Goal: Task Accomplishment & Management: Manage account settings

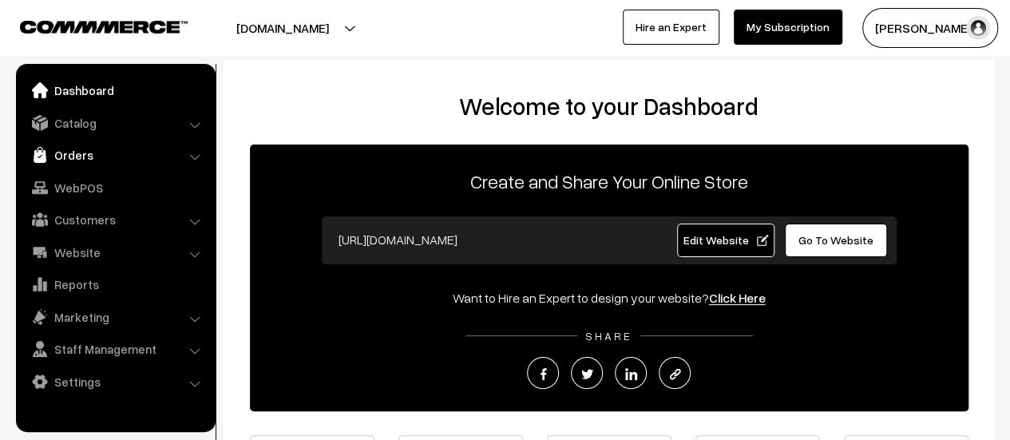
click at [69, 155] on link "Orders" at bounding box center [115, 155] width 190 height 29
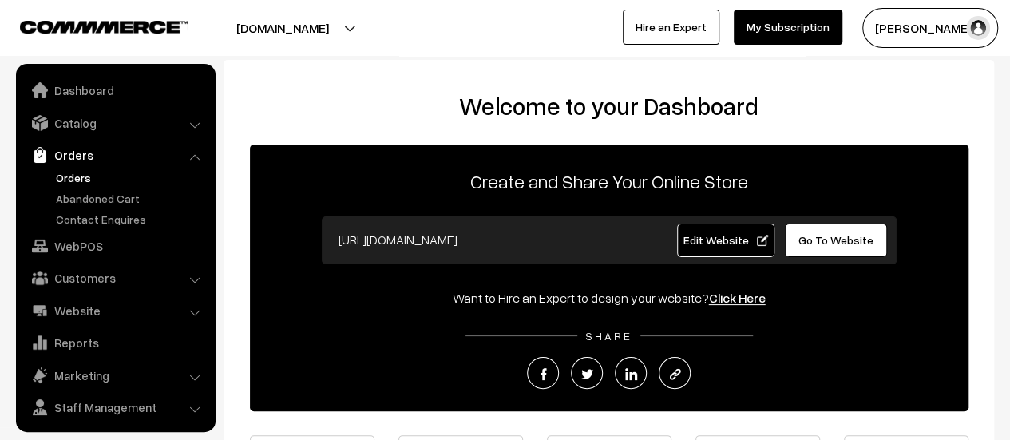
click at [70, 175] on link "Orders" at bounding box center [131, 177] width 158 height 17
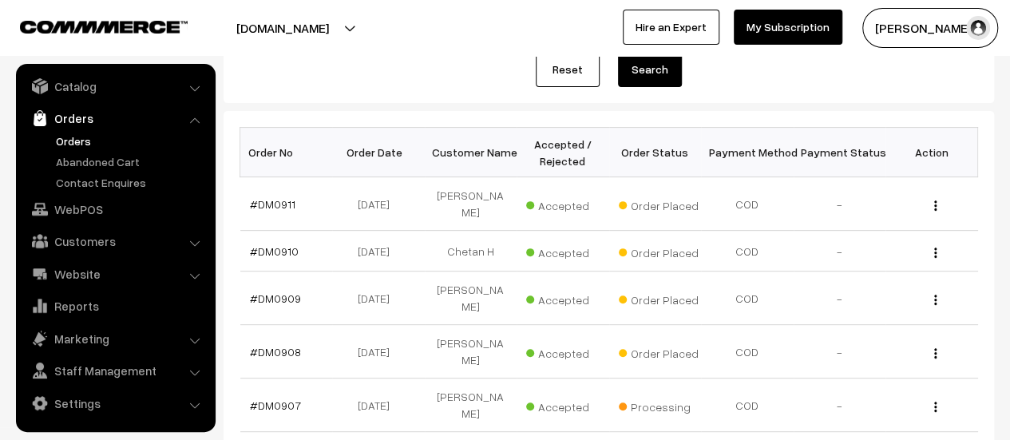
scroll to position [217, 0]
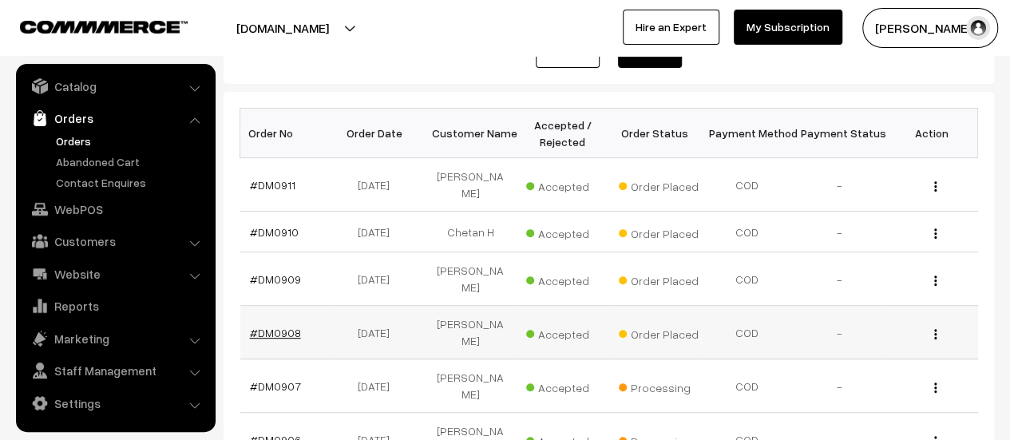
click at [272, 326] on link "#DM0908" at bounding box center [275, 333] width 51 height 14
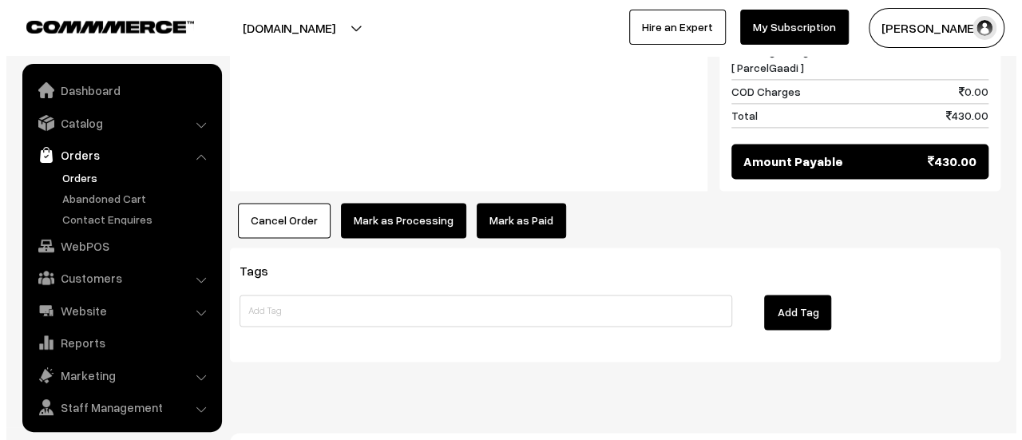
scroll to position [37, 0]
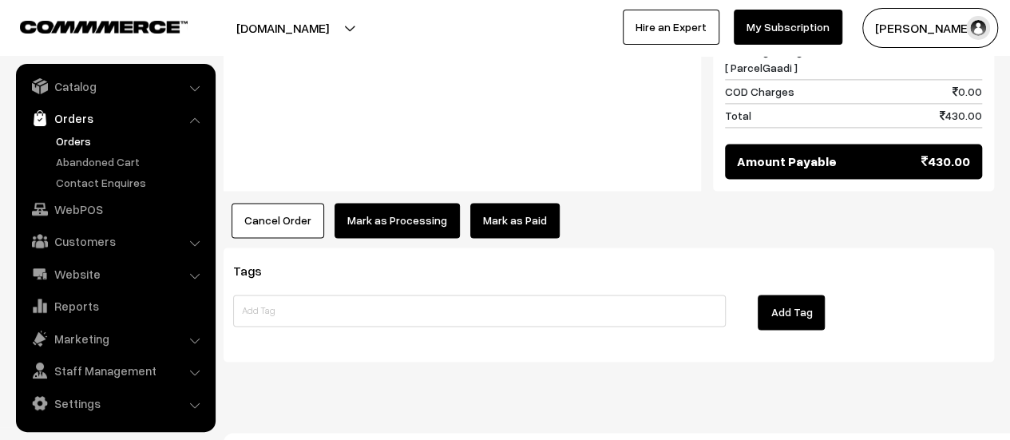
click at [384, 203] on button "Mark as Processing" at bounding box center [397, 220] width 125 height 35
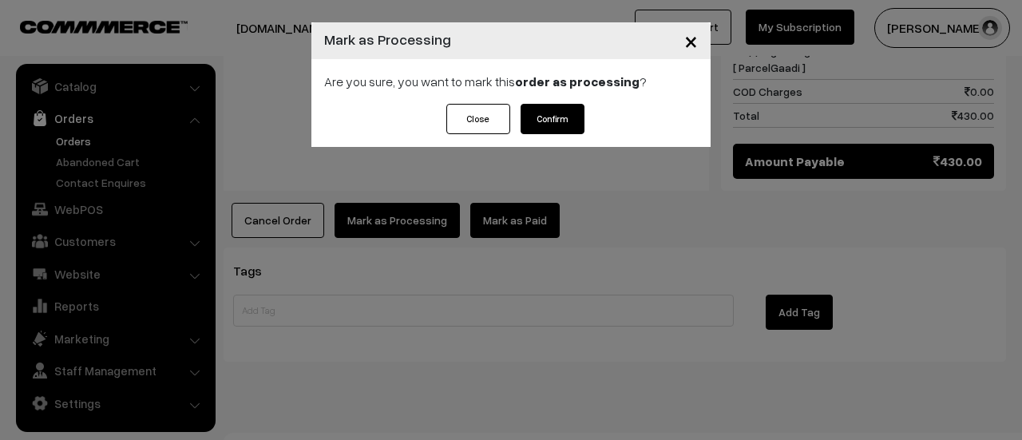
click at [554, 121] on button "Confirm" at bounding box center [553, 119] width 64 height 30
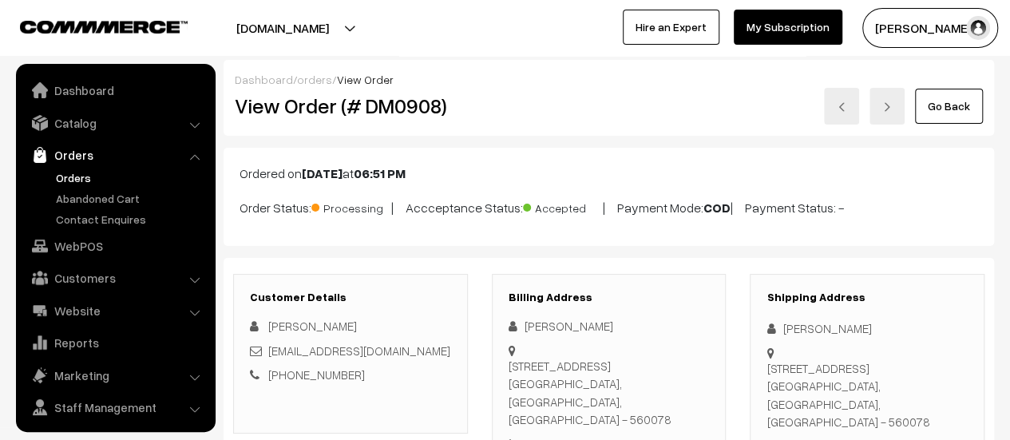
scroll to position [37, 0]
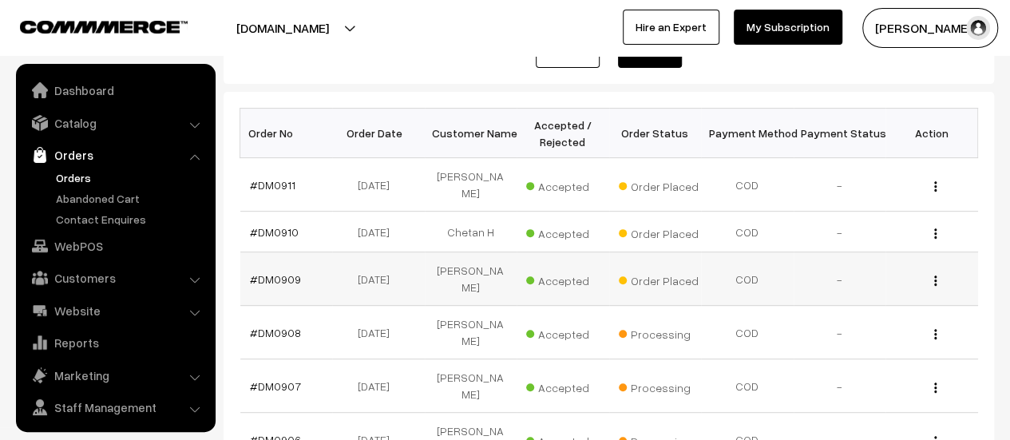
scroll to position [37, 0]
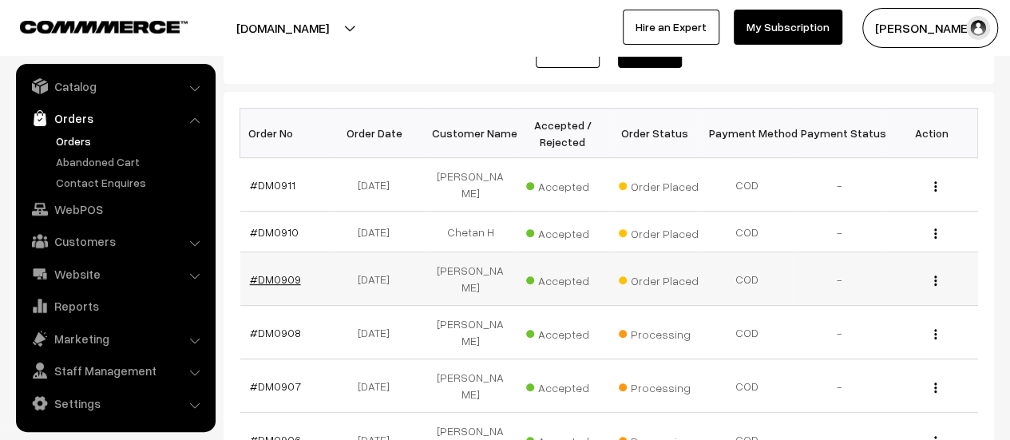
click at [264, 272] on link "#DM0909" at bounding box center [275, 279] width 51 height 14
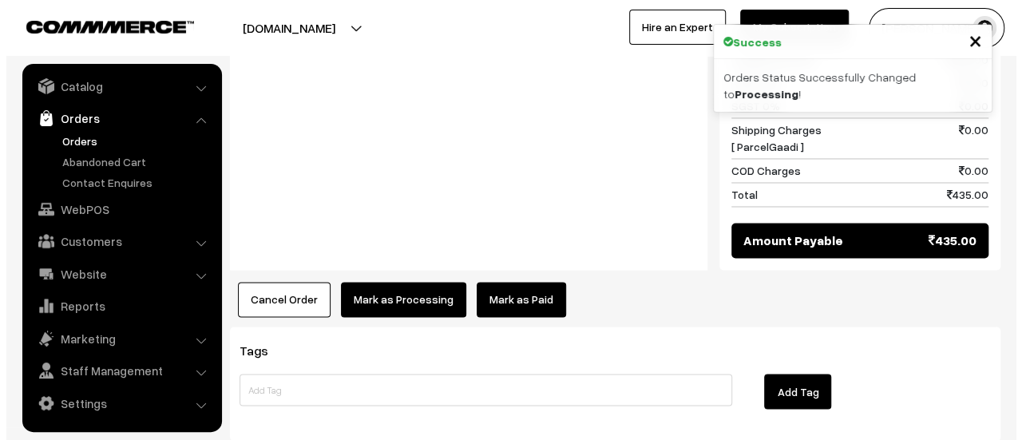
scroll to position [1229, 0]
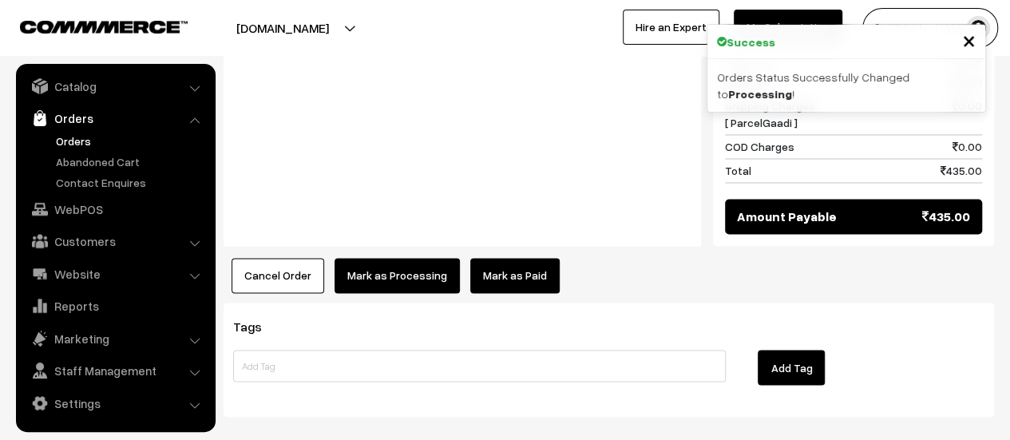
click at [367, 258] on button "Mark as Processing" at bounding box center [397, 275] width 125 height 35
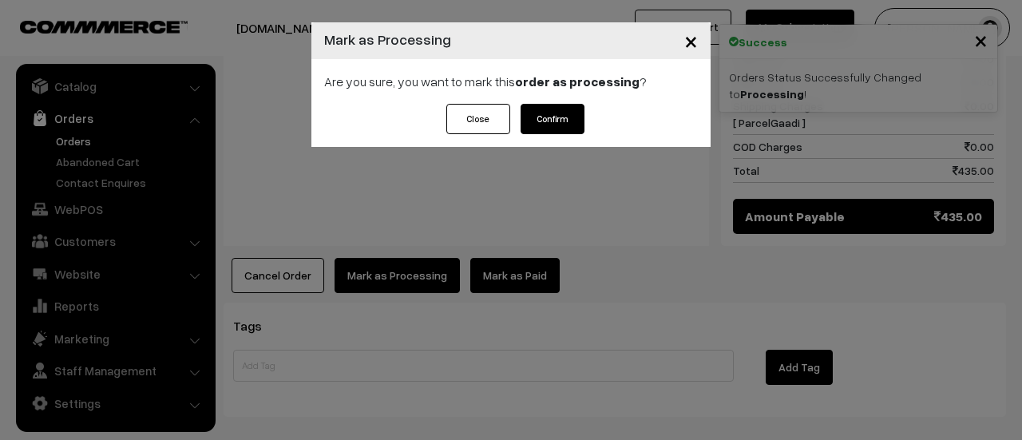
click at [541, 116] on button "Confirm" at bounding box center [553, 119] width 64 height 30
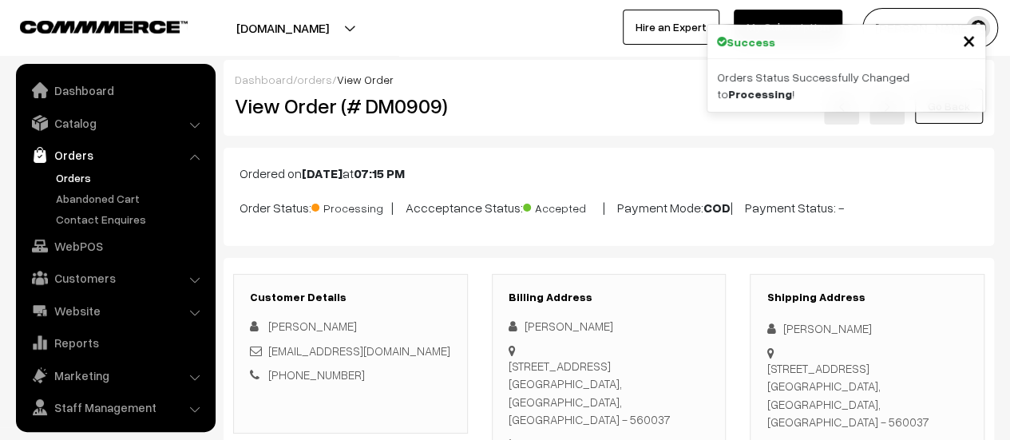
scroll to position [37, 0]
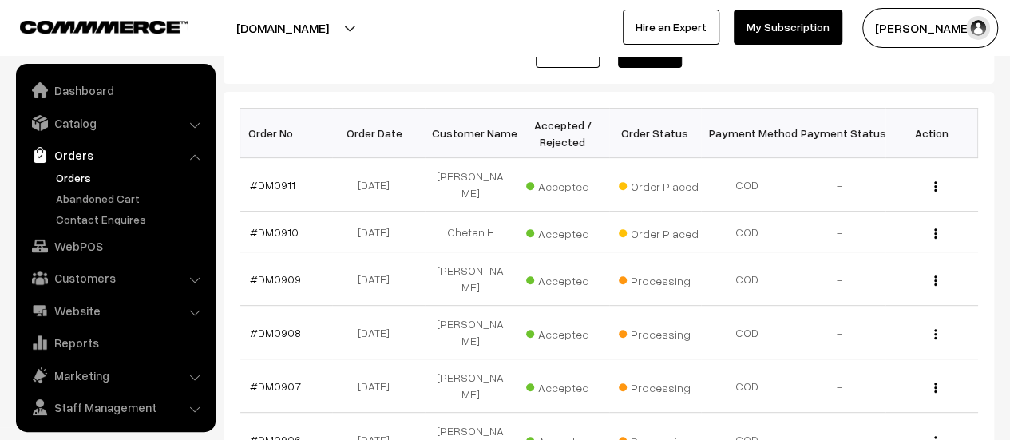
scroll to position [37, 0]
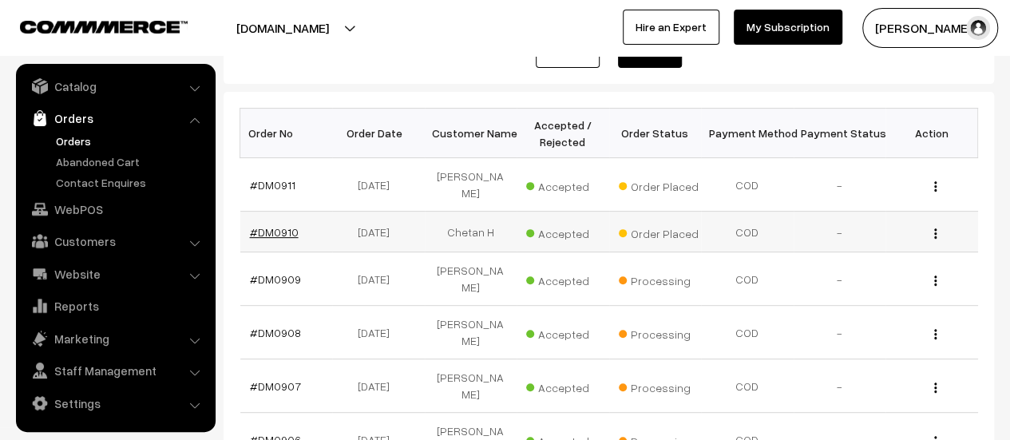
click at [268, 233] on link "#DM0910" at bounding box center [274, 232] width 49 height 14
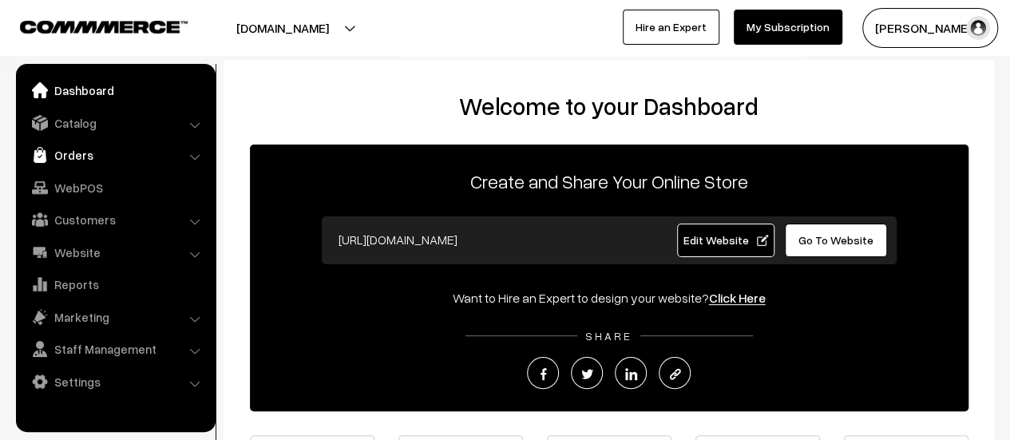
click at [70, 153] on link "Orders" at bounding box center [115, 155] width 190 height 29
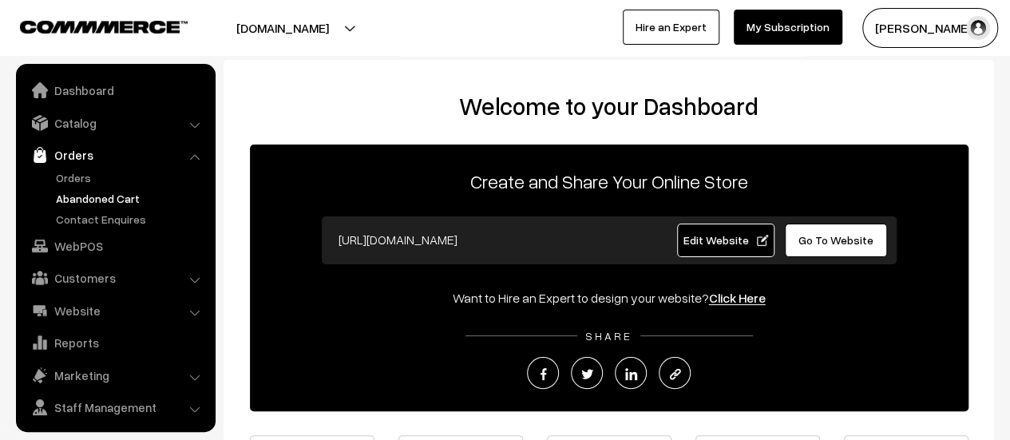
click at [69, 192] on link "Abandoned Cart" at bounding box center [131, 198] width 158 height 17
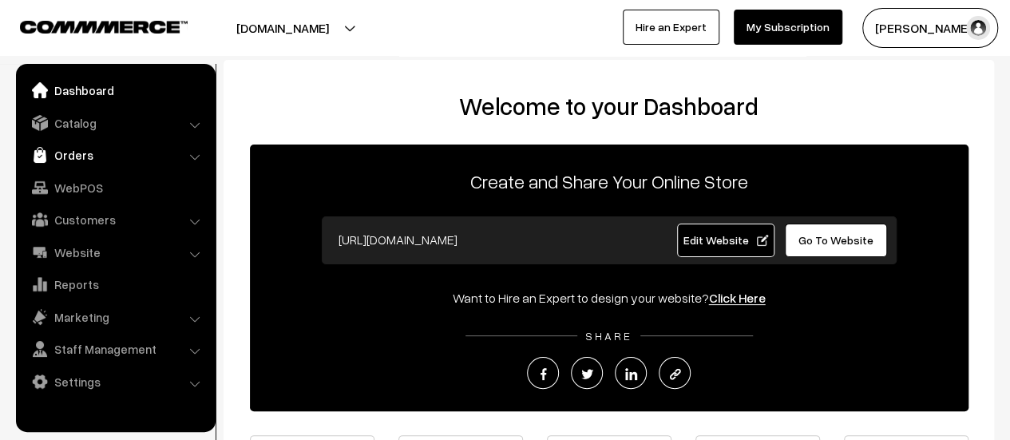
click at [78, 145] on link "Orders" at bounding box center [115, 155] width 190 height 29
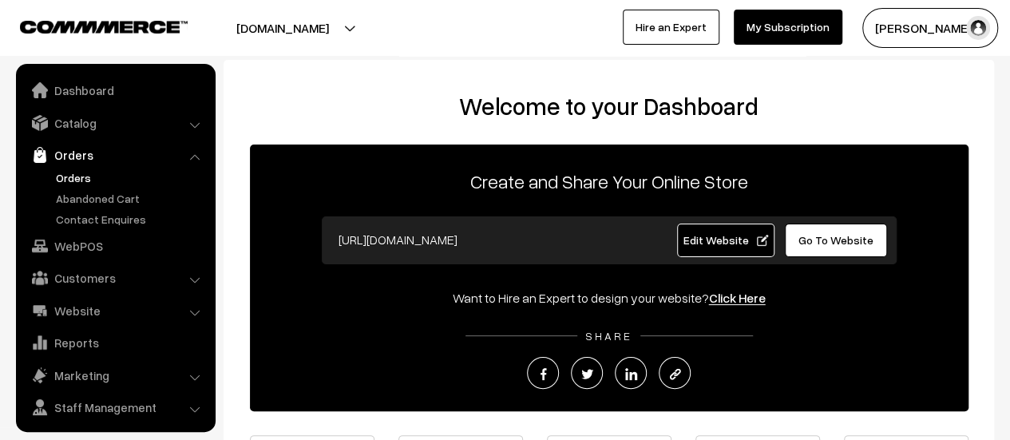
click at [78, 178] on link "Orders" at bounding box center [131, 177] width 158 height 17
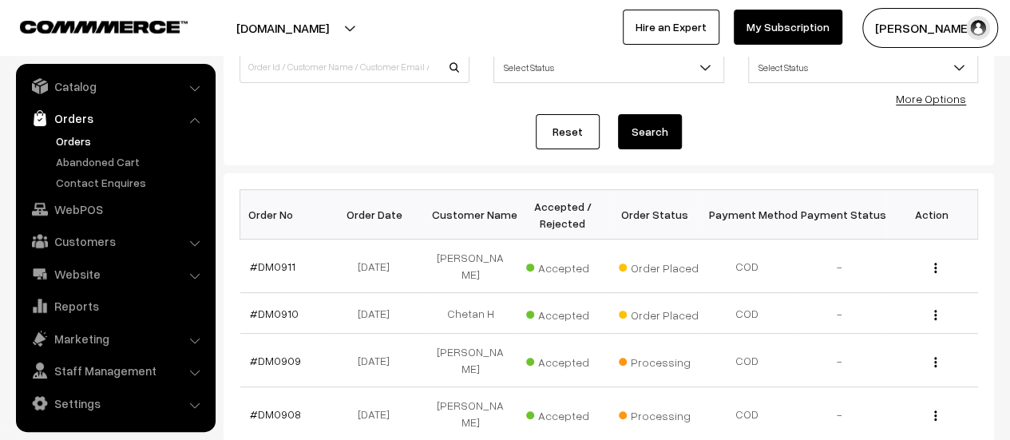
scroll to position [137, 0]
click at [267, 307] on link "#DM0910" at bounding box center [274, 313] width 49 height 14
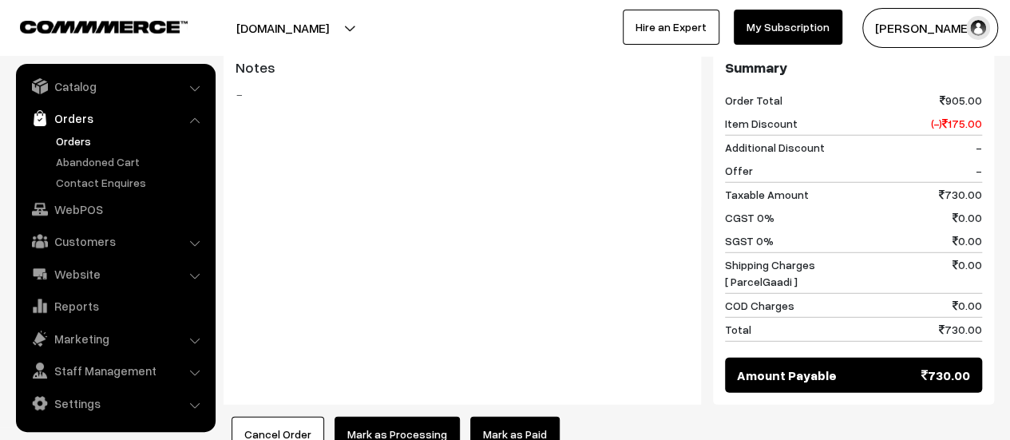
scroll to position [2270, 0]
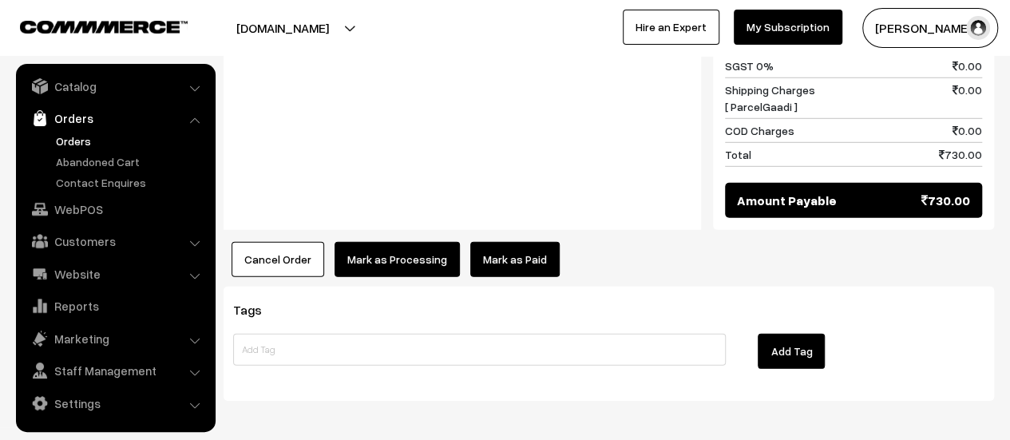
click at [401, 242] on button "Mark as Processing" at bounding box center [397, 259] width 125 height 35
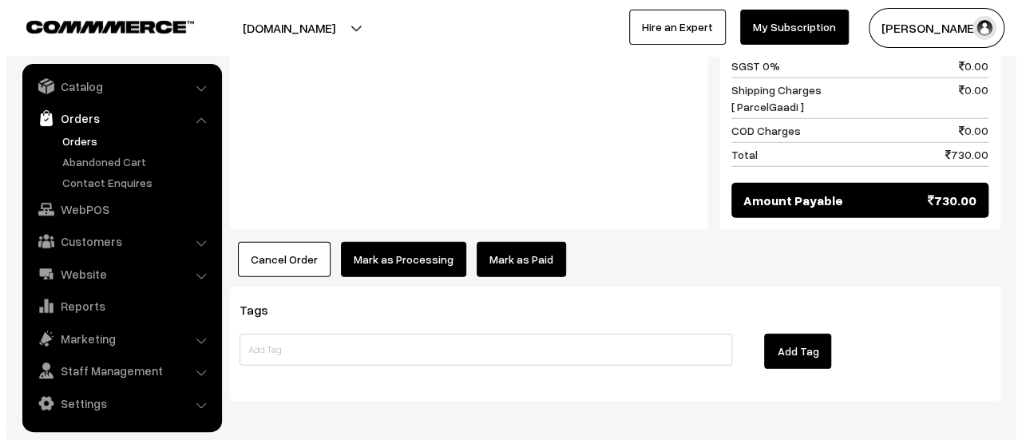
scroll to position [2253, 0]
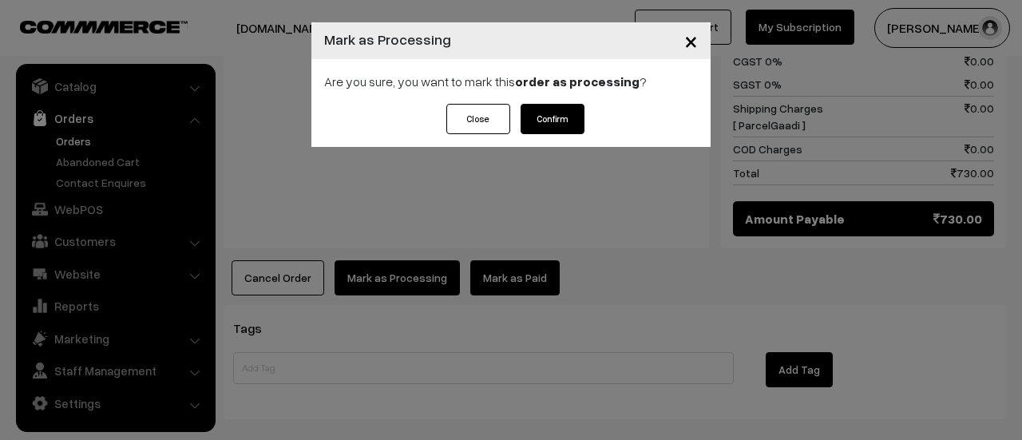
click at [553, 121] on button "Confirm" at bounding box center [553, 119] width 64 height 30
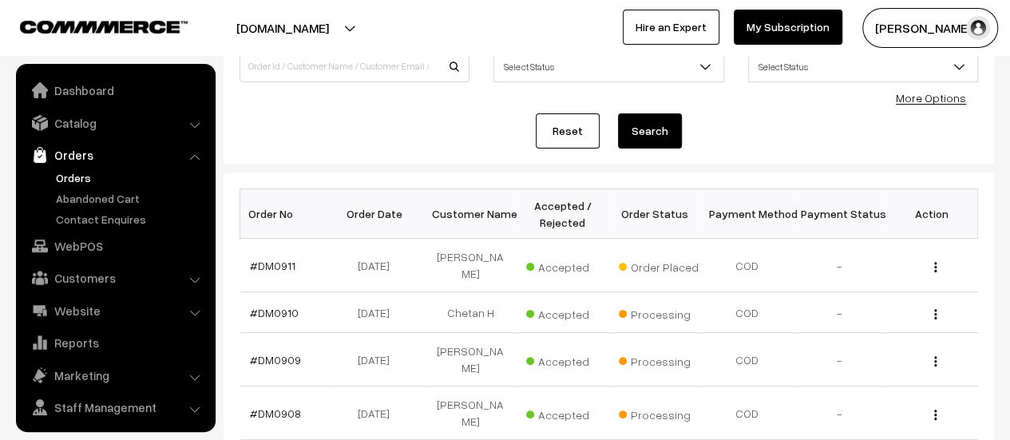
scroll to position [37, 0]
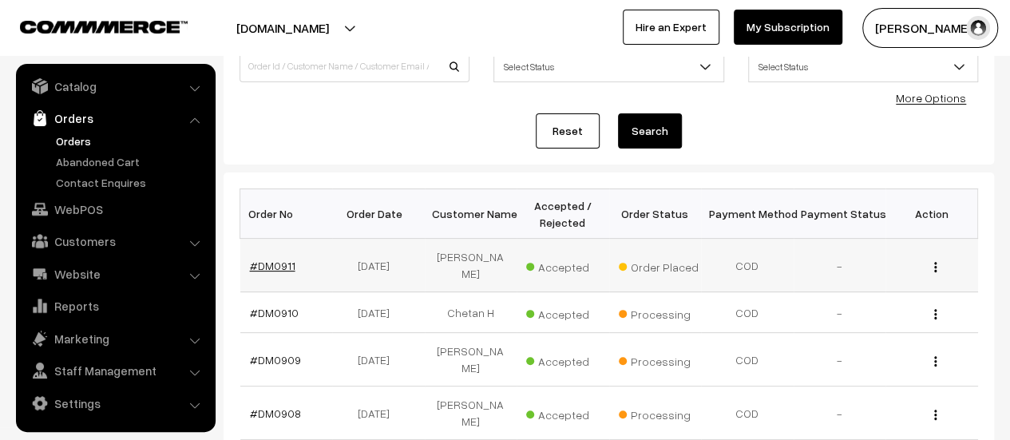
click at [265, 264] on link "#DM0911" at bounding box center [273, 266] width 46 height 14
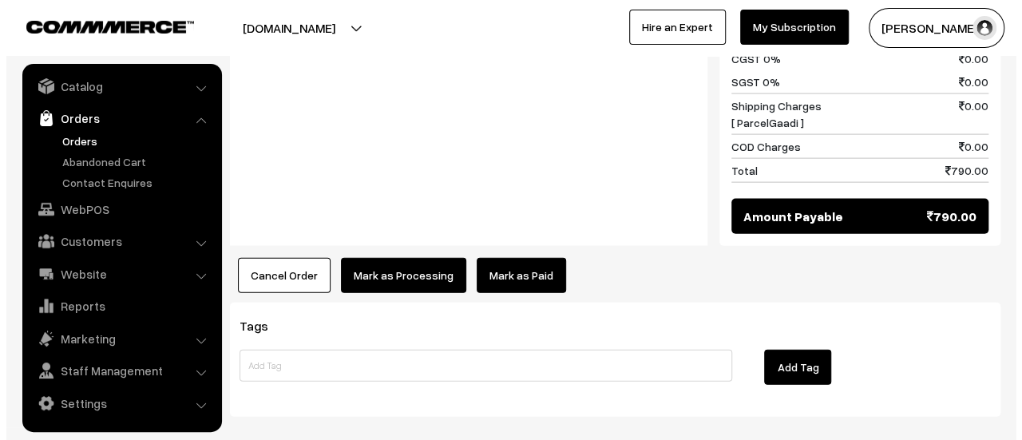
scroll to position [1738, 0]
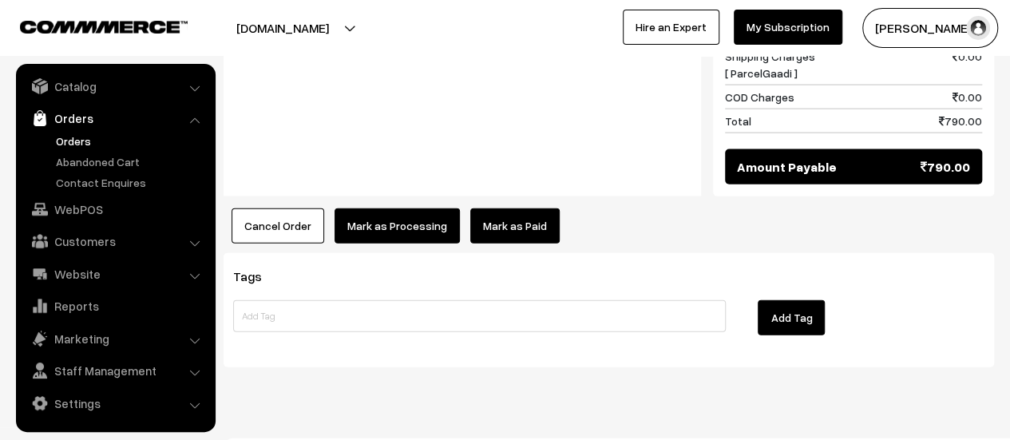
click at [362, 208] on button "Mark as Processing" at bounding box center [397, 225] width 125 height 35
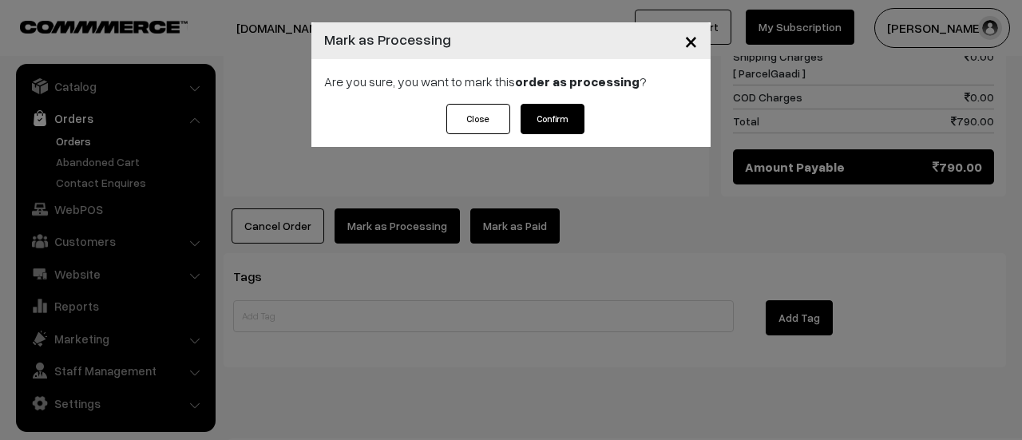
click at [550, 110] on button "Confirm" at bounding box center [553, 119] width 64 height 30
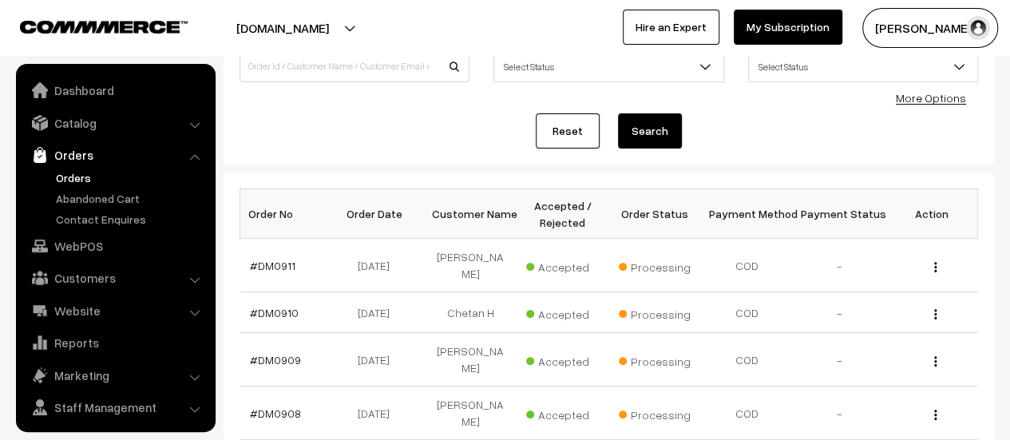
scroll to position [37, 0]
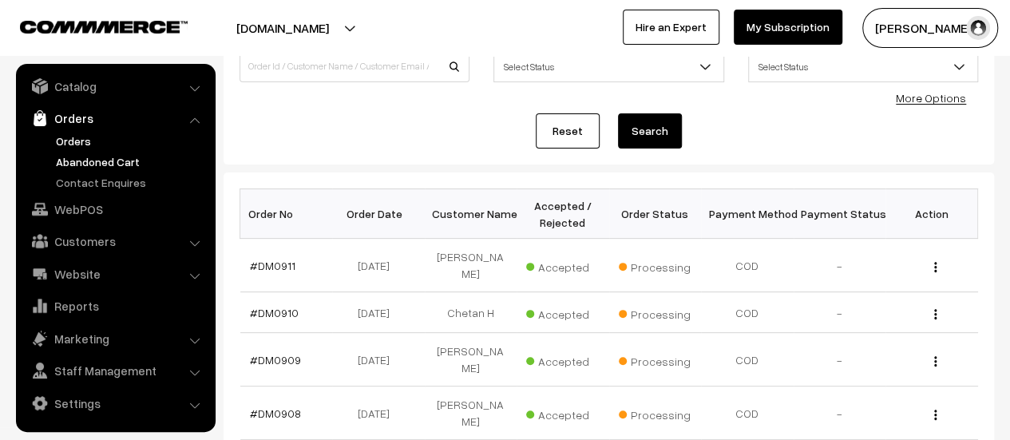
click at [86, 159] on link "Abandoned Cart" at bounding box center [131, 161] width 158 height 17
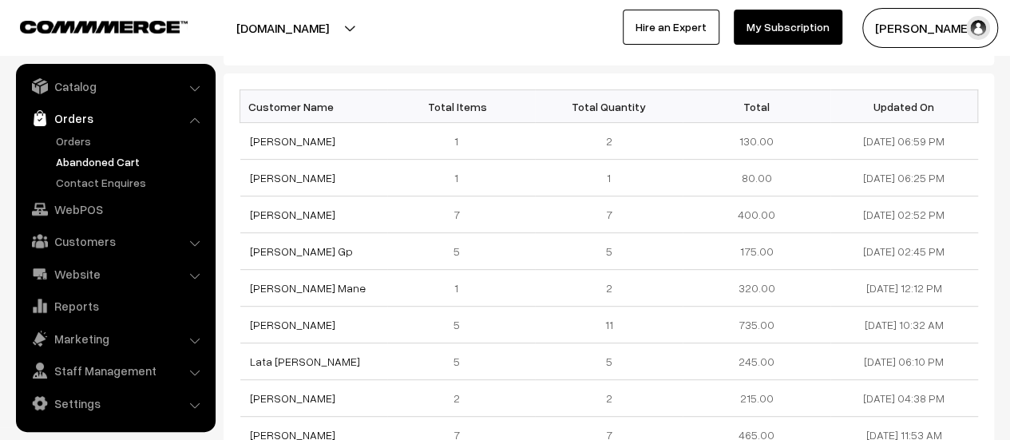
scroll to position [224, 0]
